Goal: Task Accomplishment & Management: Complete application form

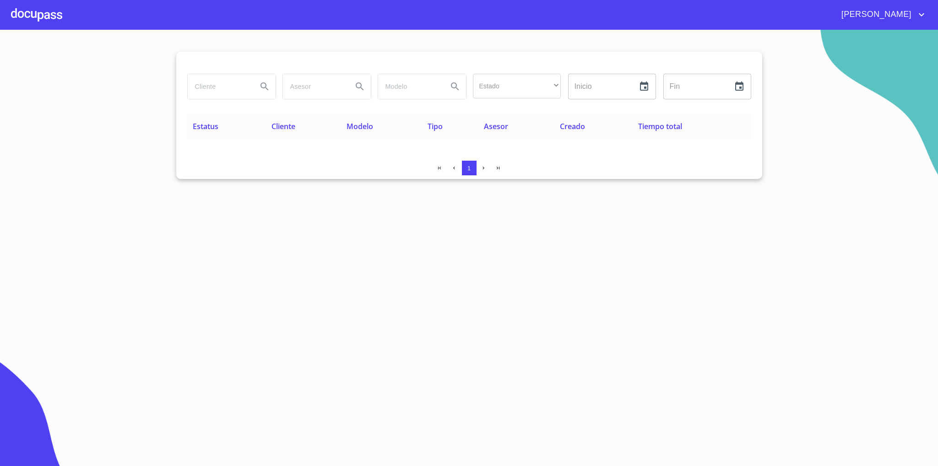
drag, startPoint x: 80, startPoint y: 21, endPoint x: 73, endPoint y: 22, distance: 7.0
click at [74, 22] on div "[PERSON_NAME]" at bounding box center [469, 14] width 938 height 29
click at [56, 14] on div at bounding box center [36, 14] width 51 height 29
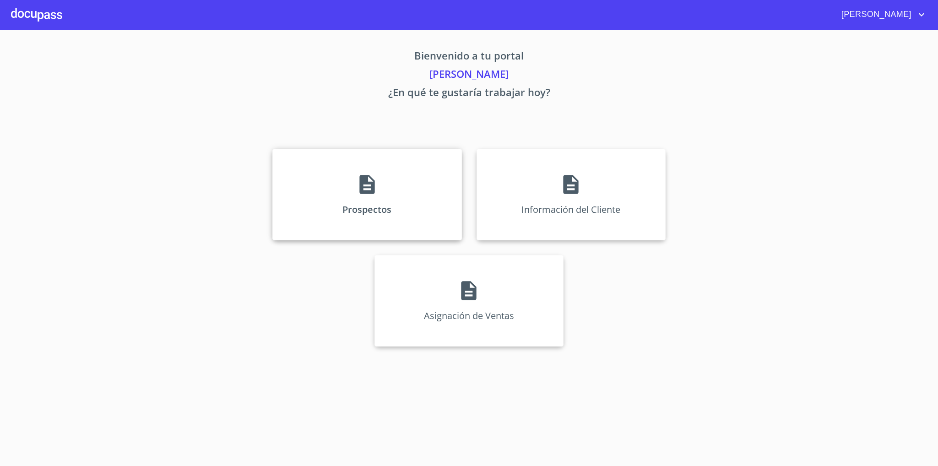
click at [382, 201] on div "Prospectos" at bounding box center [367, 195] width 189 height 92
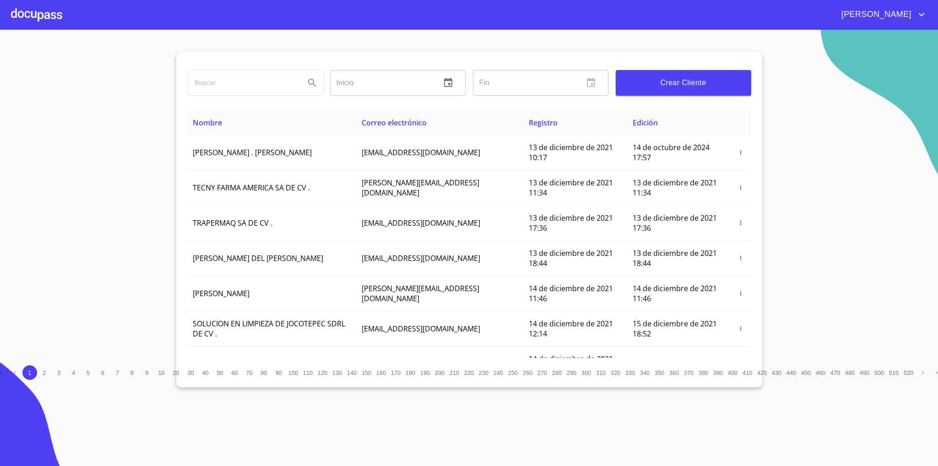
drag, startPoint x: 261, startPoint y: 86, endPoint x: 267, endPoint y: 73, distance: 14.1
click at [266, 79] on input "search" at bounding box center [243, 83] width 110 height 25
type input "[PERSON_NAME]"
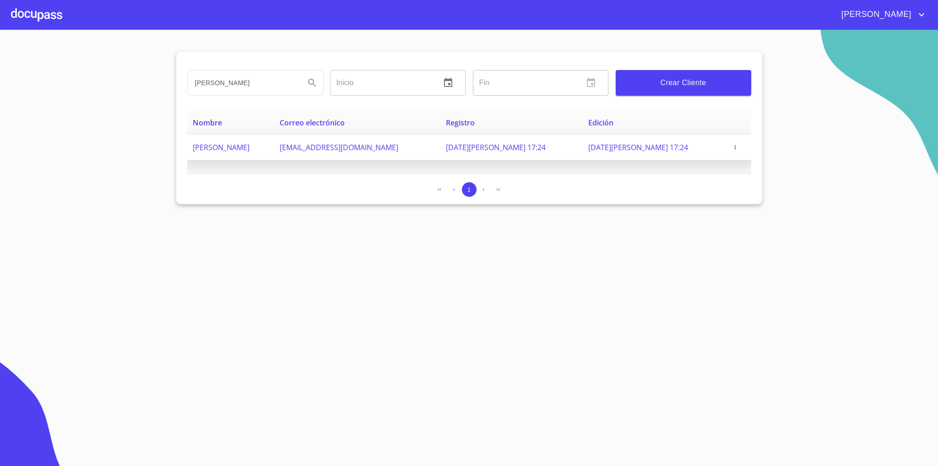
click at [734, 145] on icon "button" at bounding box center [735, 147] width 6 height 6
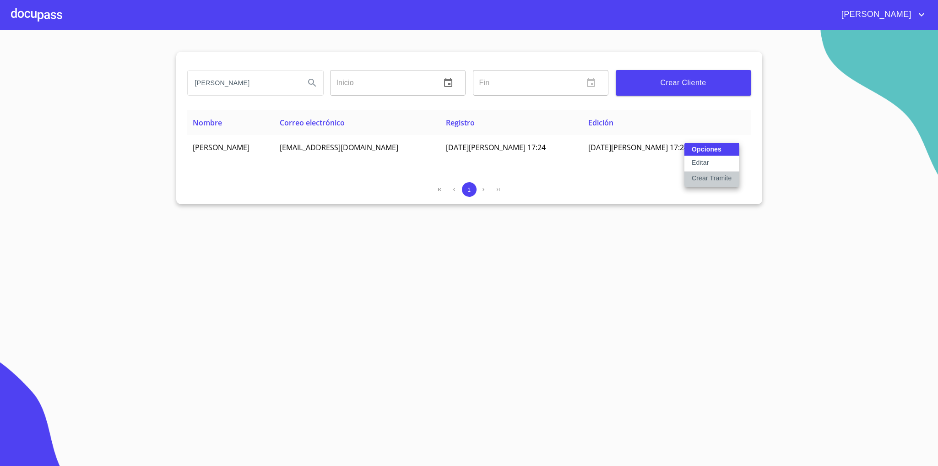
click at [719, 180] on p "Crear Tramite" at bounding box center [712, 178] width 40 height 9
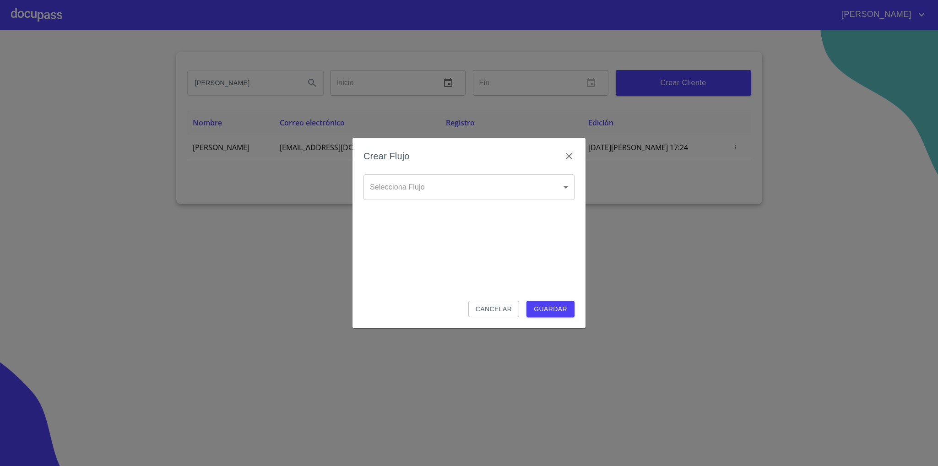
click at [454, 179] on body "[PERSON_NAME] Inicio ​ Fin ​ Crear Cliente Nombre Correo electrónico Registro E…" at bounding box center [469, 233] width 938 height 466
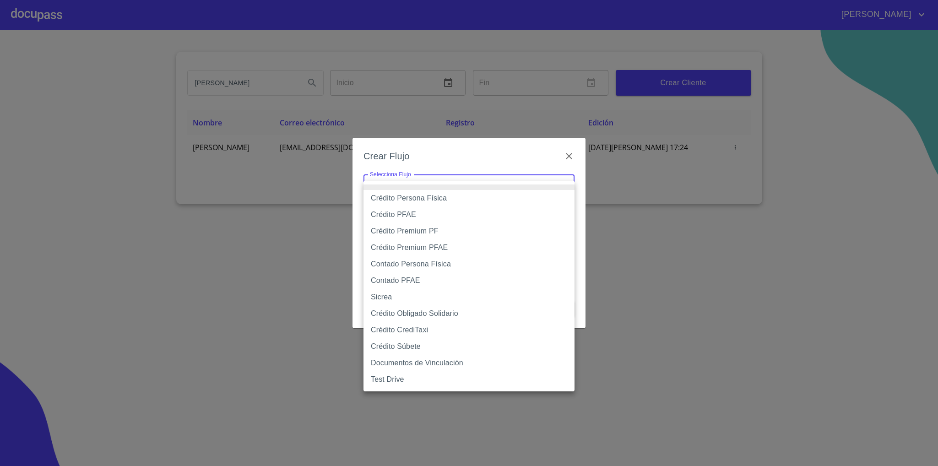
click at [448, 315] on li "Crédito Obligado Solidario" at bounding box center [469, 313] width 211 height 16
type input "61b136159b8c202ad5a12e40"
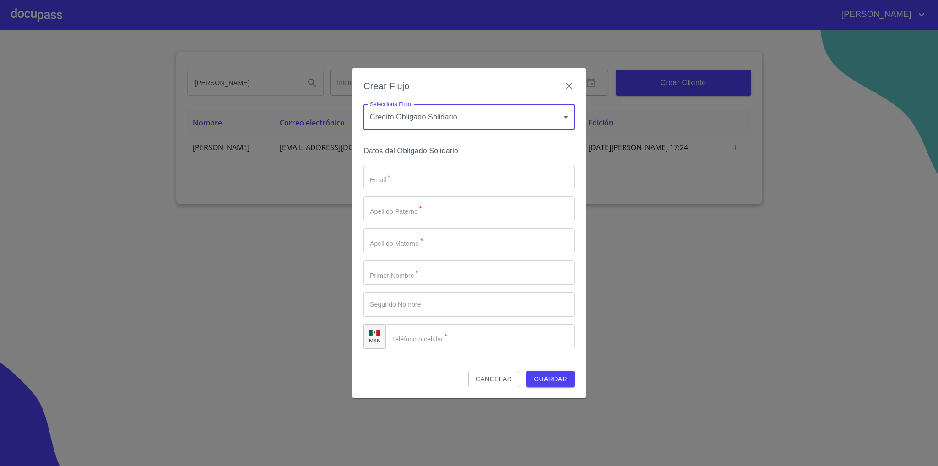
click at [495, 383] on span "Cancelar" at bounding box center [494, 379] width 36 height 11
